Goal: Manage account settings

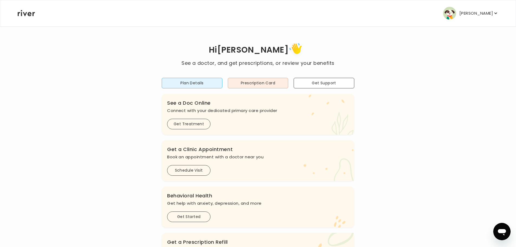
click at [488, 11] on p "Dana Neuts" at bounding box center [477, 13] width 34 height 8
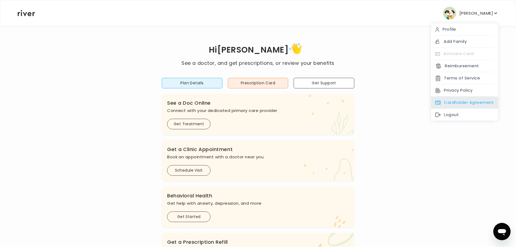
click at [466, 99] on div "Cardholder Agreement" at bounding box center [464, 103] width 67 height 12
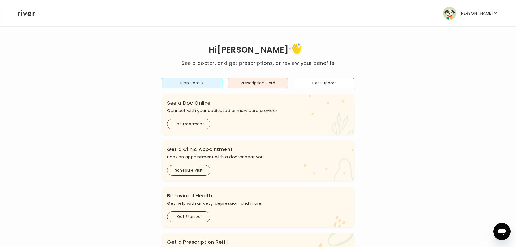
click at [479, 13] on p "Dana Neuts" at bounding box center [477, 13] width 34 height 8
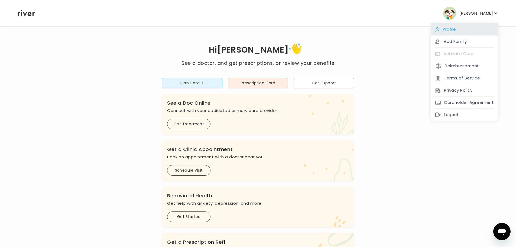
click at [451, 29] on div "Profile" at bounding box center [464, 29] width 67 height 12
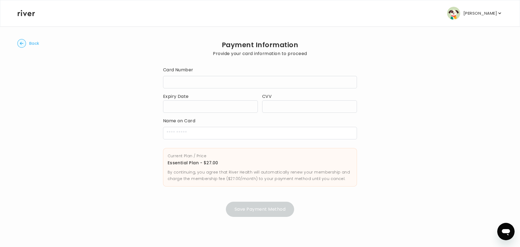
click at [207, 79] on div at bounding box center [260, 82] width 194 height 12
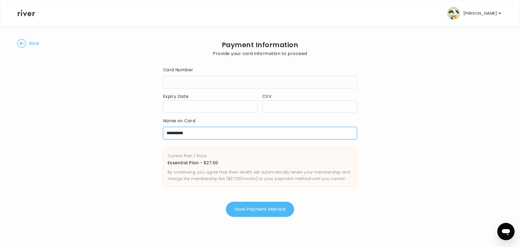
type input "**********"
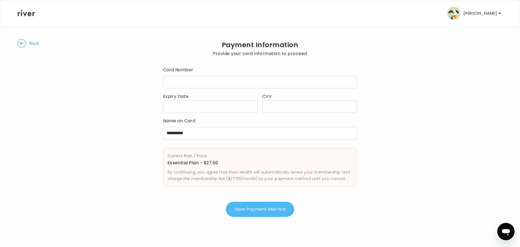
click at [260, 208] on button "Save Payment Method" at bounding box center [260, 209] width 68 height 15
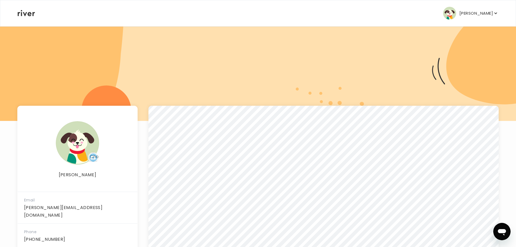
click at [478, 14] on p "Dana Neuts" at bounding box center [477, 13] width 34 height 8
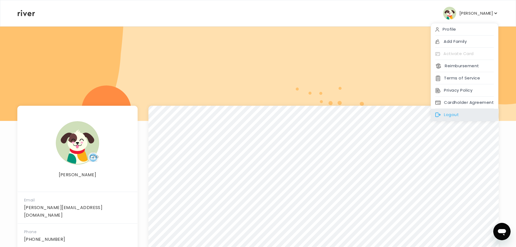
click at [454, 117] on div "Logout" at bounding box center [464, 115] width 67 height 12
